Goal: Communication & Community: Participate in discussion

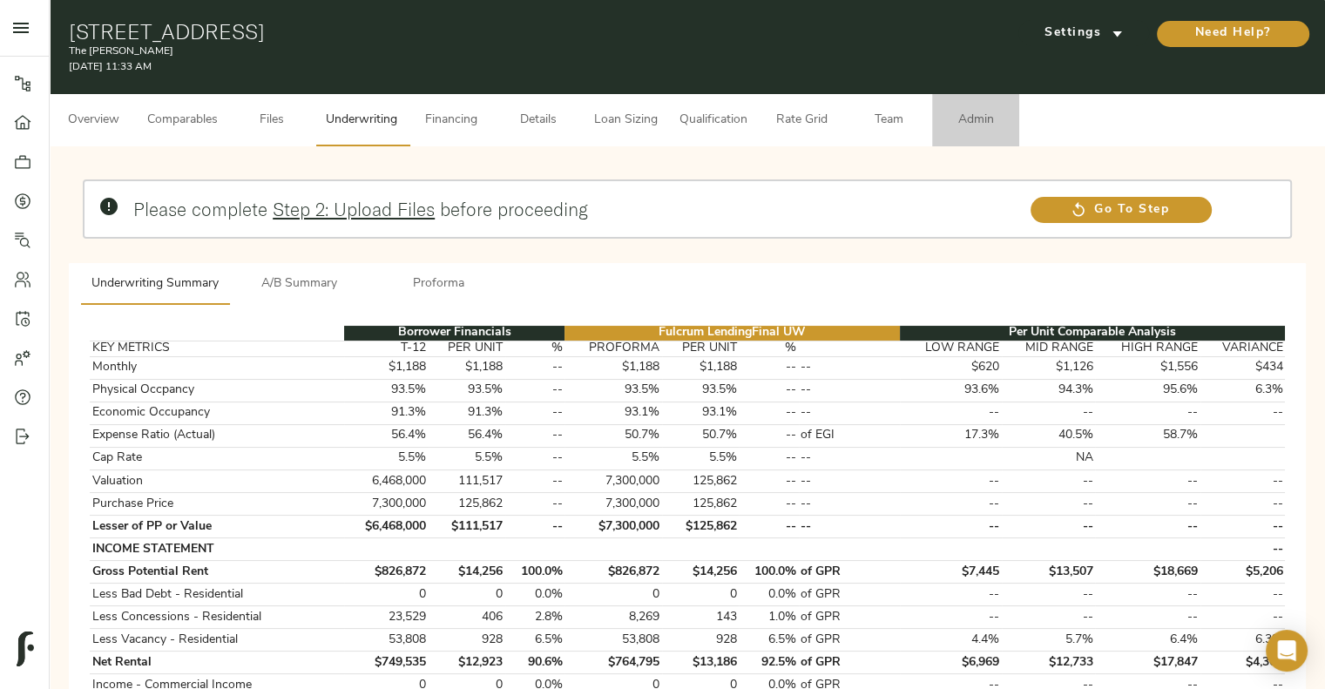
click at [953, 118] on span "Admin" at bounding box center [976, 121] width 66 height 22
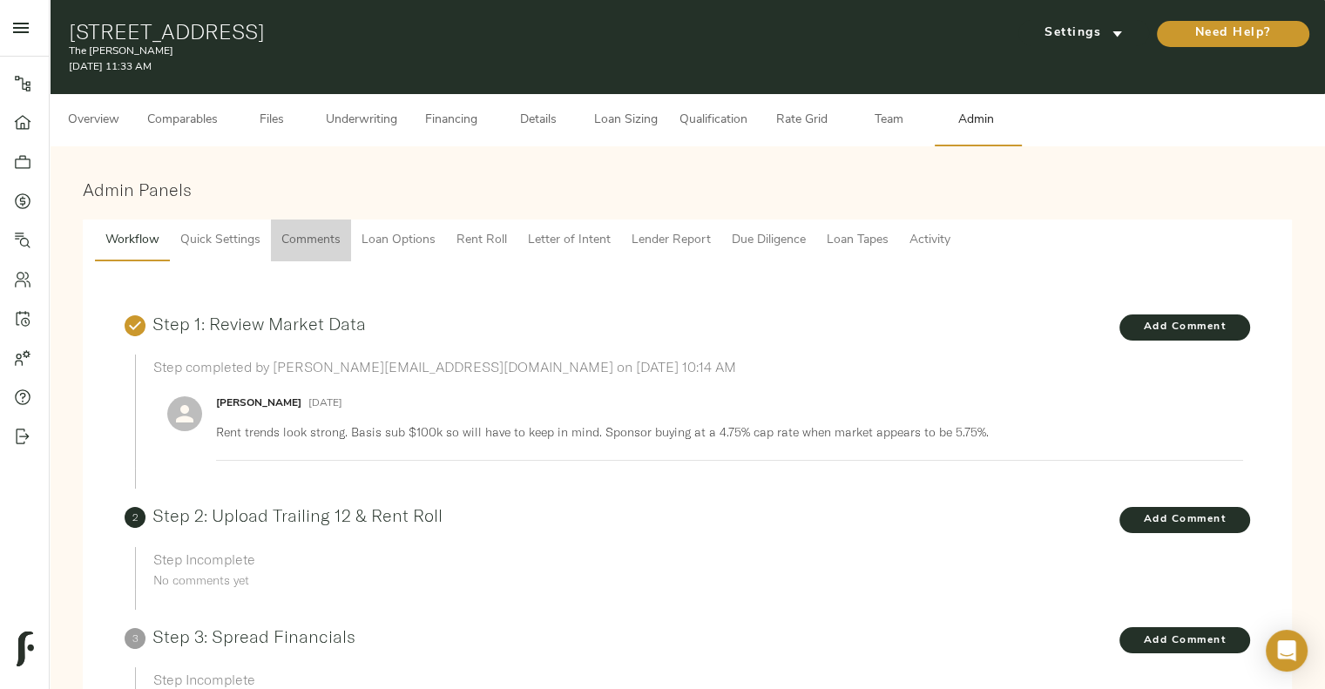
click at [293, 230] on span "Comments" at bounding box center [310, 241] width 59 height 22
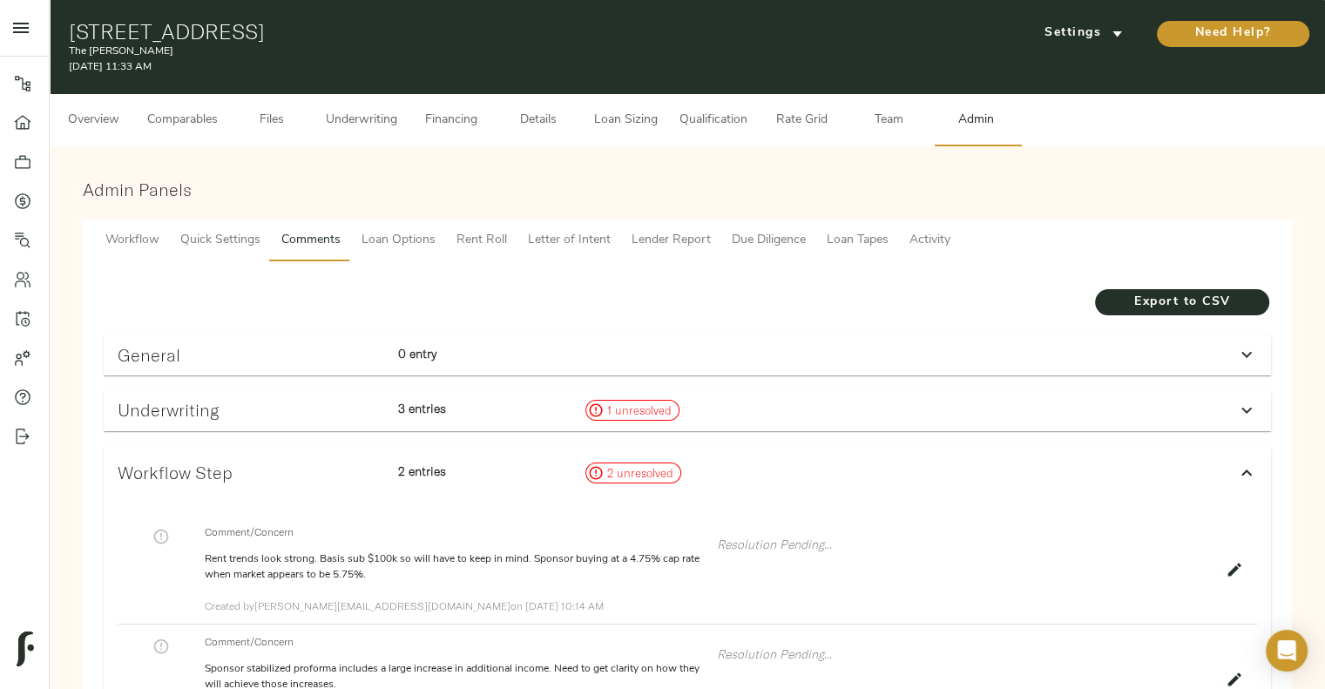
scroll to position [210, 0]
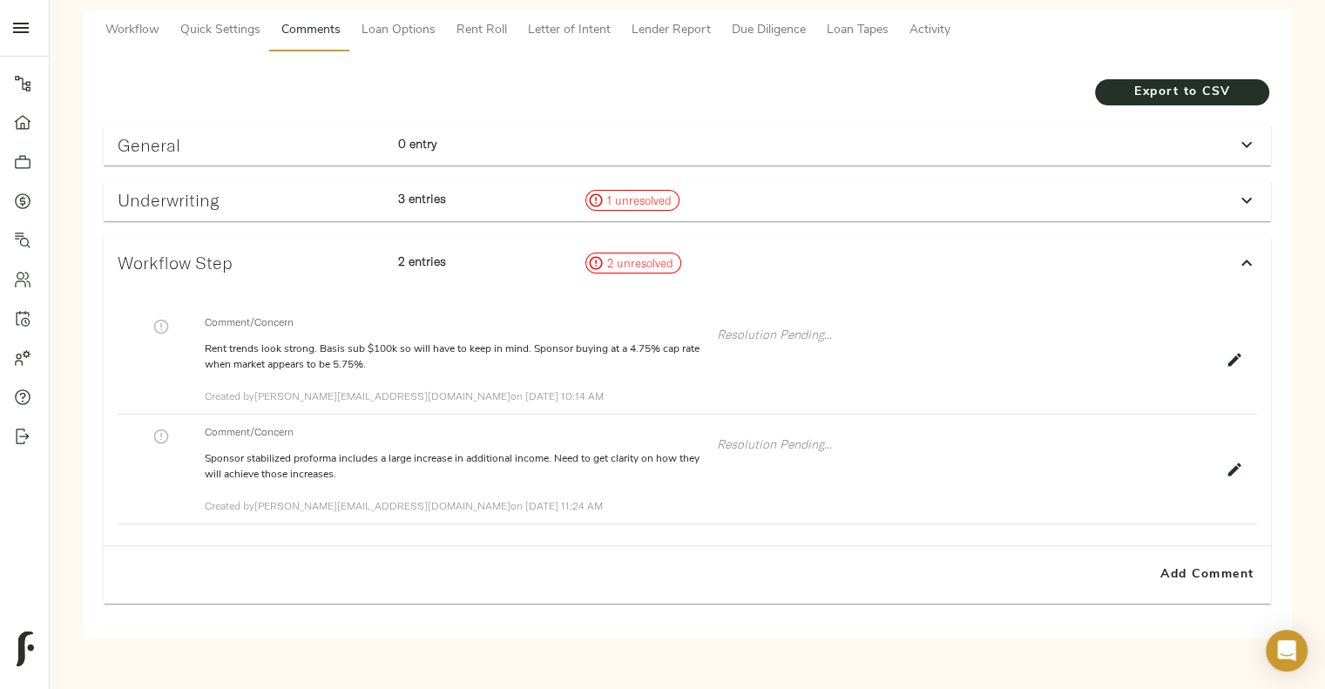
click at [878, 206] on div "Underwriting 3 entries 1 unresolved" at bounding box center [672, 200] width 1122 height 35
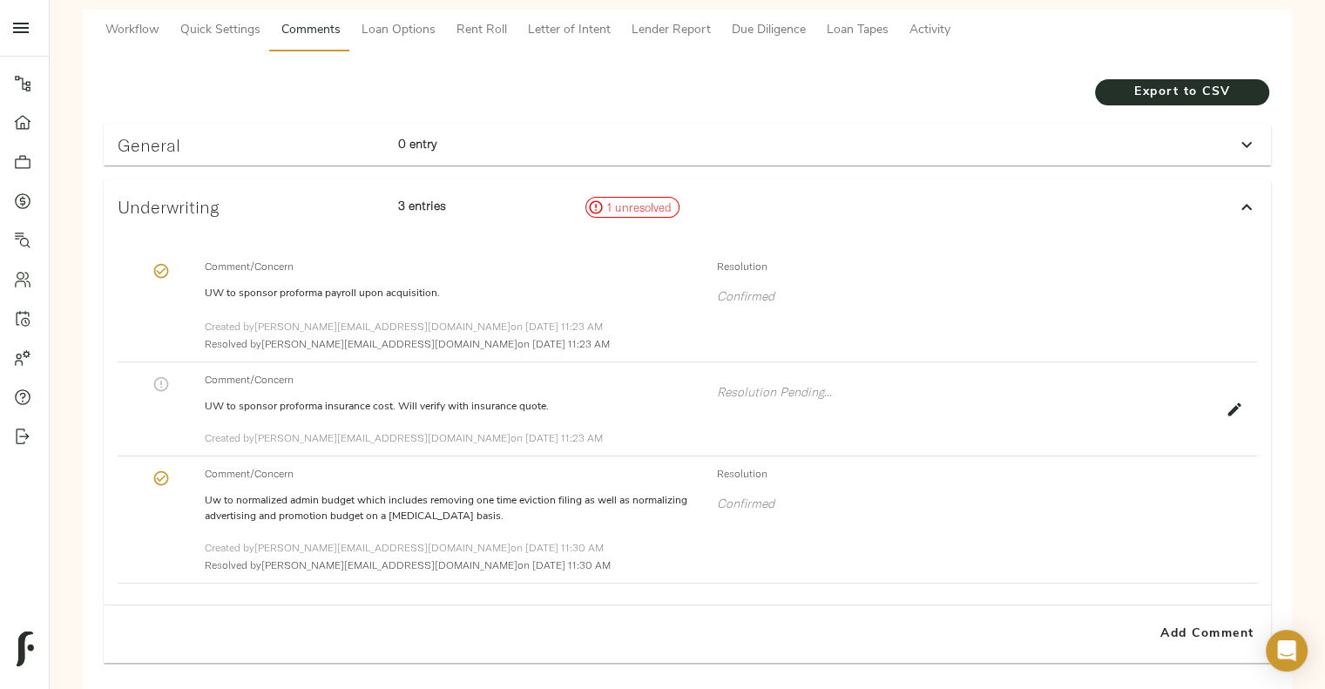
click at [1000, 161] on div "General 0 entry" at bounding box center [672, 145] width 1122 height 34
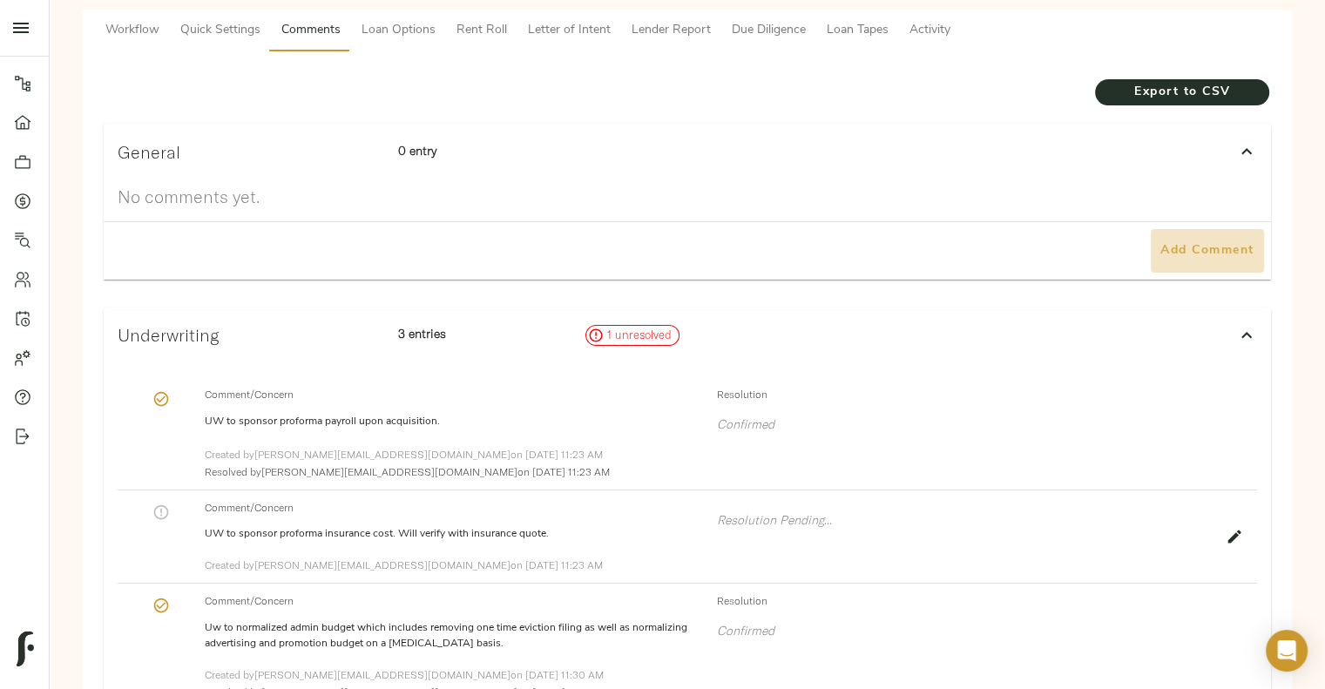
click at [1188, 259] on span "Add Comment" at bounding box center [1207, 251] width 99 height 22
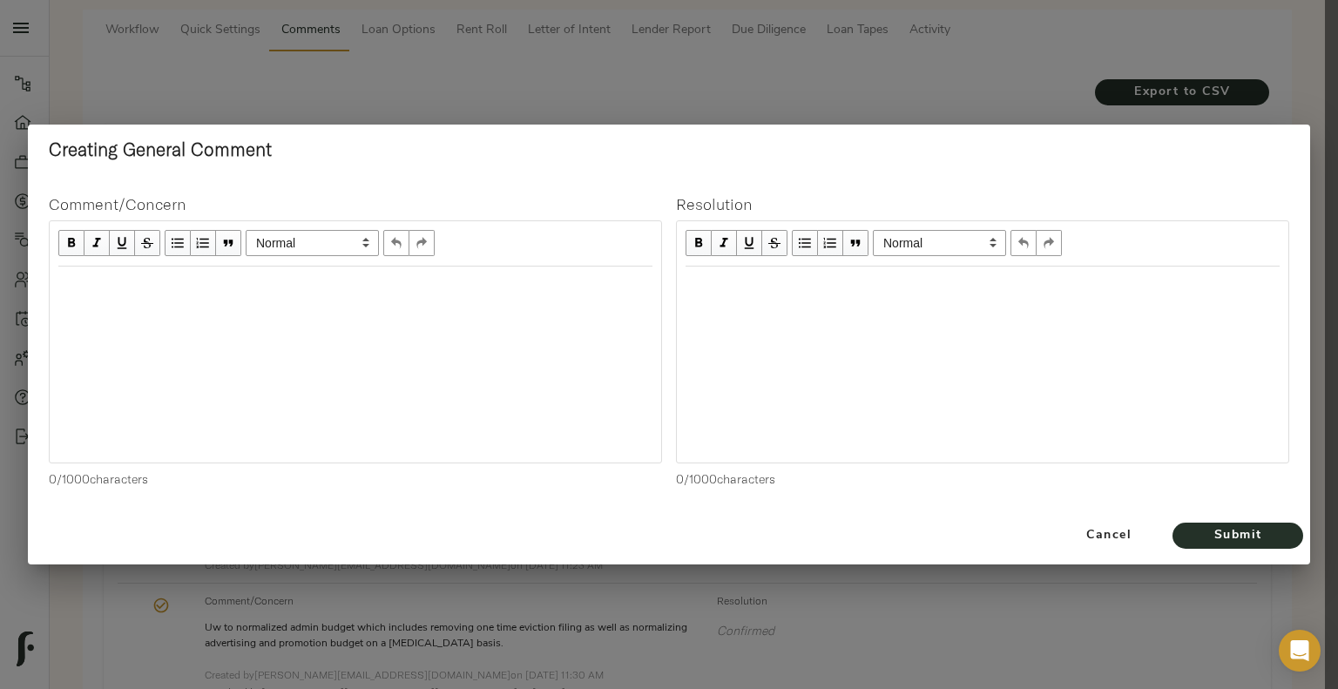
click at [624, 299] on div "Edit text" at bounding box center [356, 285] width 610 height 36
click at [1208, 535] on span "Submit" at bounding box center [1238, 536] width 96 height 22
